Goal: Navigation & Orientation: Find specific page/section

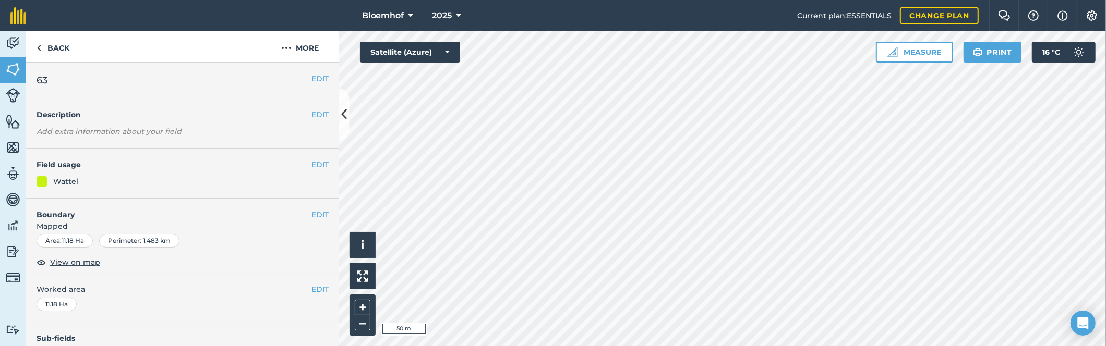
click at [547, 26] on div "Bloemhof 2025 Current plan : ESSENTIALS Change plan Farm Chat Help Info Setting…" at bounding box center [553, 173] width 1106 height 346
click at [453, 21] on button "2025" at bounding box center [447, 15] width 38 height 31
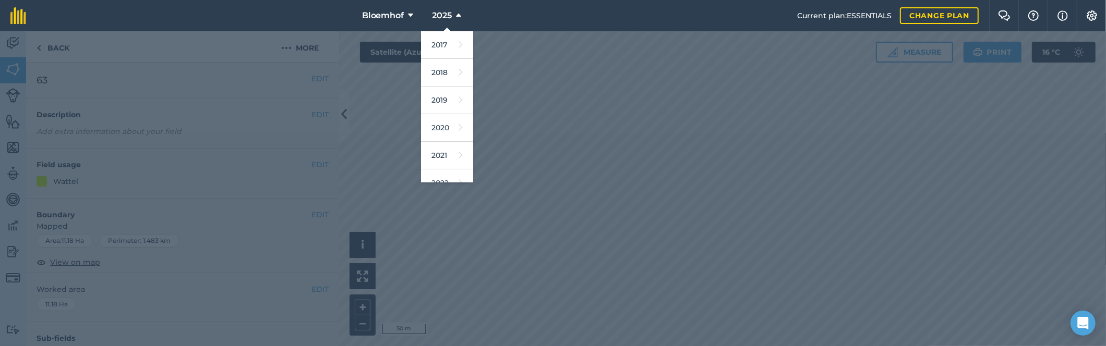
click at [515, 95] on div at bounding box center [553, 188] width 1106 height 315
